Goal: Obtain resource: Download file/media

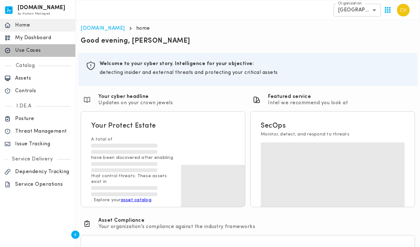
click at [30, 50] on p "Use Cases" at bounding box center [43, 50] width 56 height 6
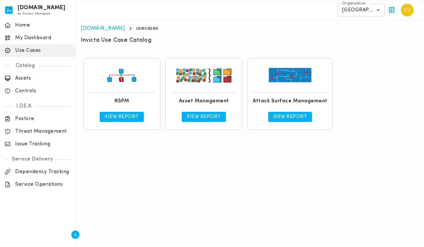
click at [122, 119] on p "View Report" at bounding box center [122, 117] width 34 height 6
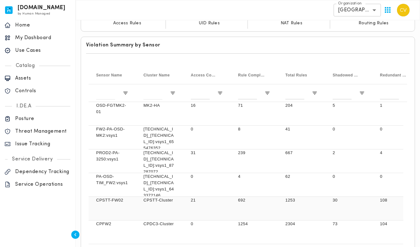
scroll to position [88, 0]
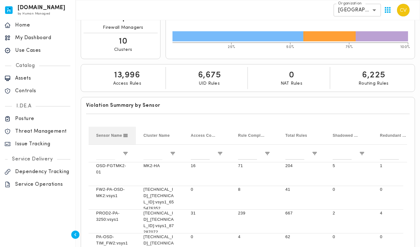
click at [105, 134] on span "Sensor Name" at bounding box center [109, 135] width 26 height 4
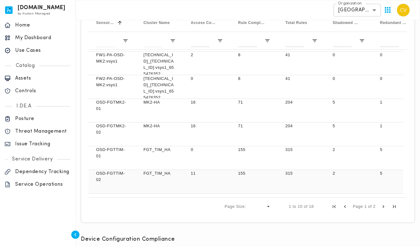
scroll to position [222, 0]
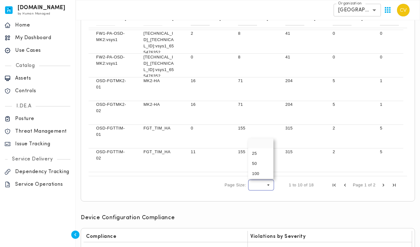
click at [269, 185] on span "Page Size" at bounding box center [269, 185] width 6 height 6
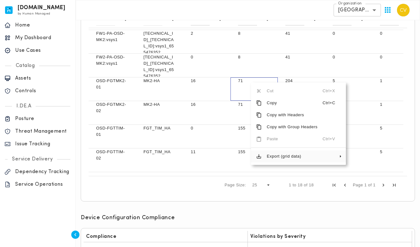
click at [283, 156] on span "Export (grid data)" at bounding box center [292, 156] width 61 height 12
click at [362, 172] on span "Excel Export" at bounding box center [377, 171] width 36 height 12
